Goal: Task Accomplishment & Management: Manage account settings

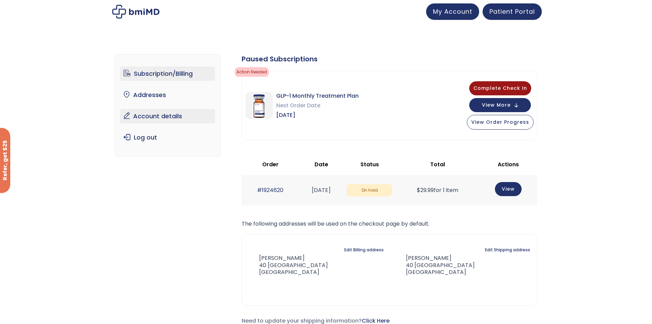
click at [181, 111] on link "Account details" at bounding box center [167, 116] width 95 height 14
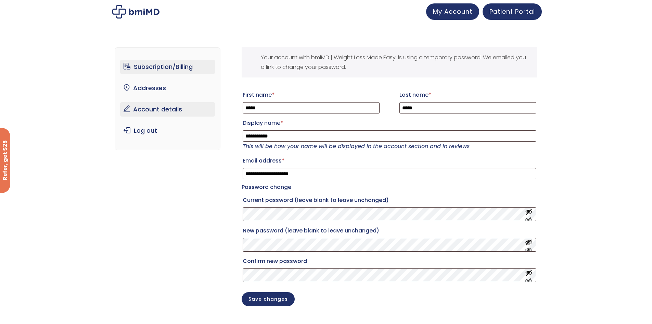
click at [179, 64] on link "Subscription/Billing" at bounding box center [167, 67] width 95 height 14
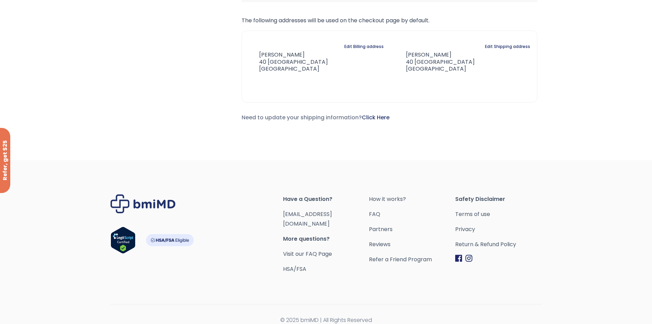
scroll to position [203, 0]
